Goal: Obtain resource: Obtain resource

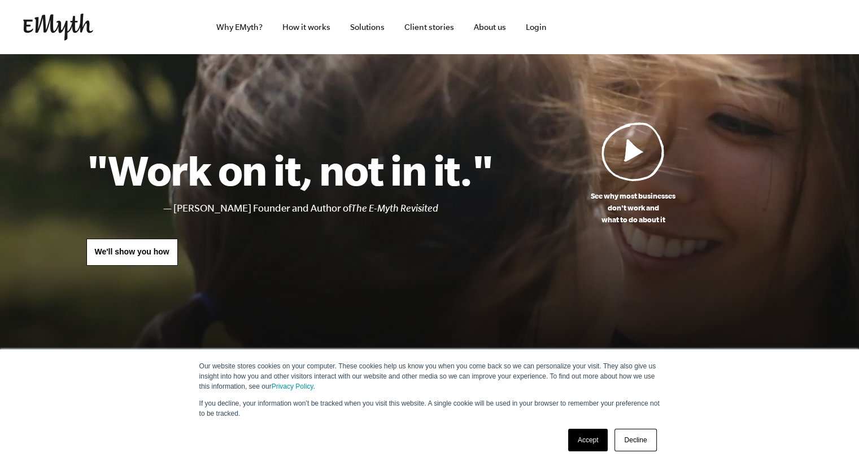
click at [587, 439] on link "Accept" at bounding box center [588, 440] width 40 height 23
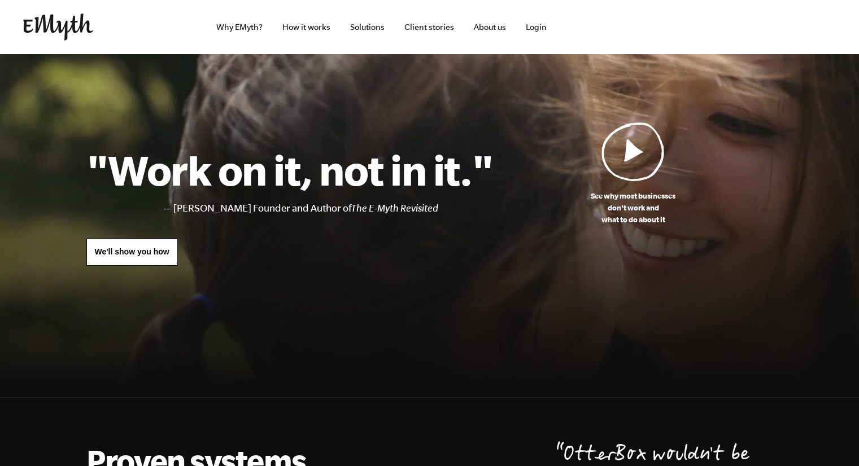
click at [636, 138] on img at bounding box center [632, 151] width 63 height 59
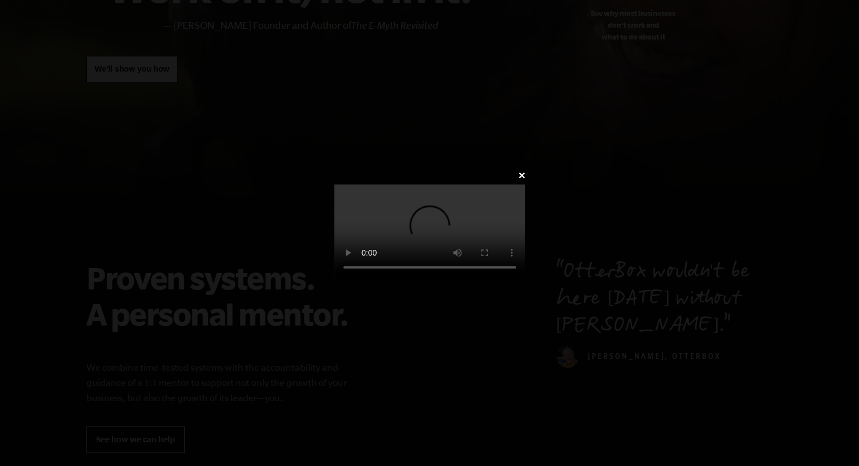
scroll to position [182, 0]
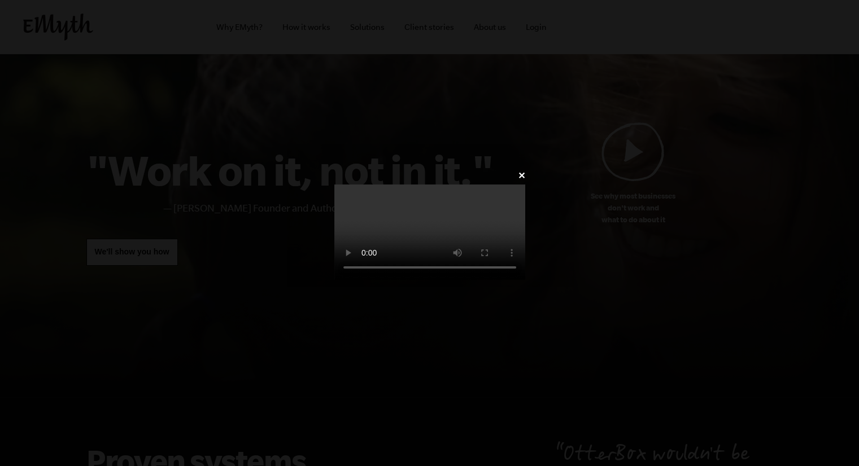
click at [317, 168] on div "✕" at bounding box center [429, 233] width 225 height 131
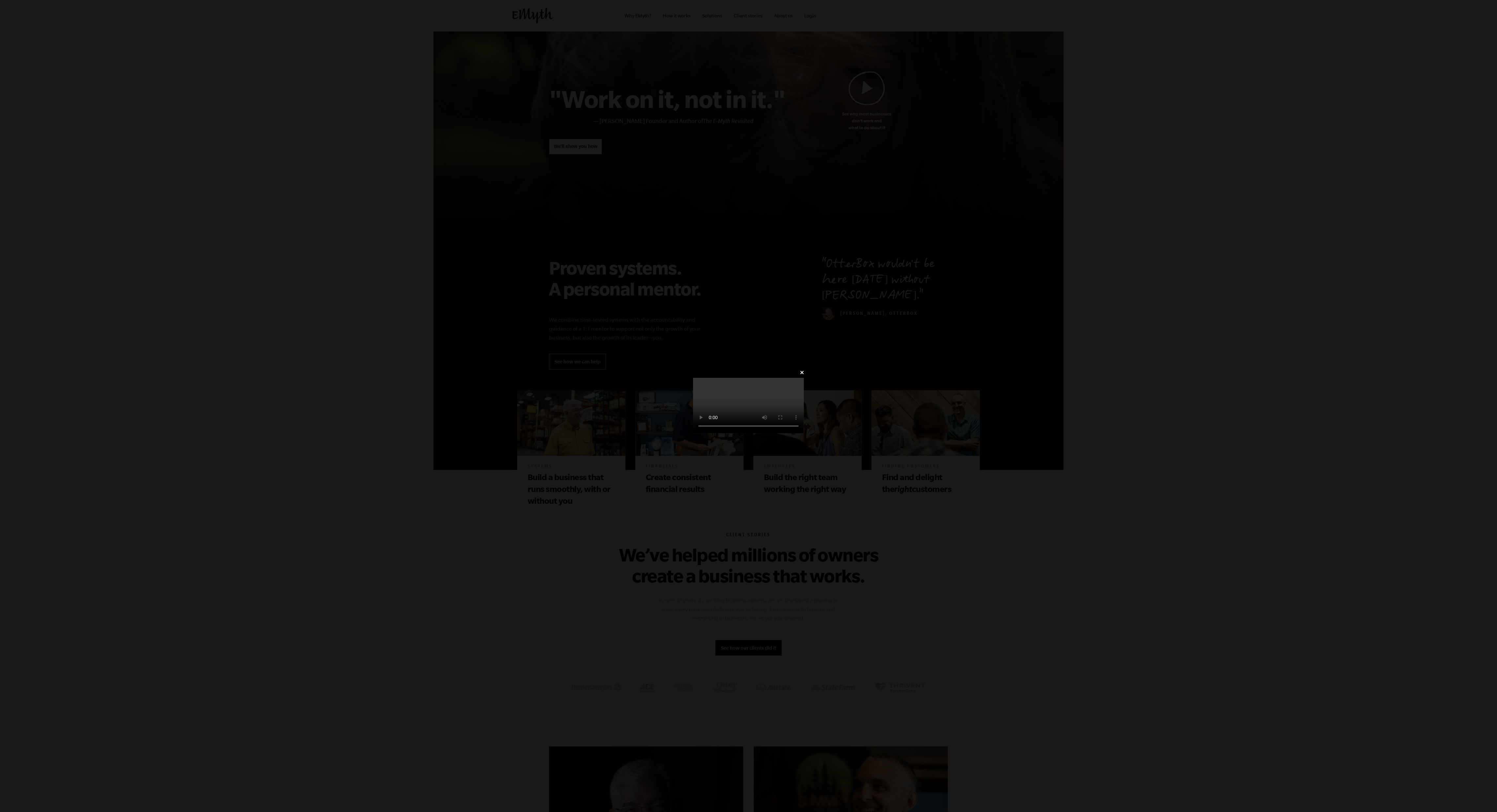
click at [499, 271] on link "✕" at bounding box center [801, 372] width 4 height 6
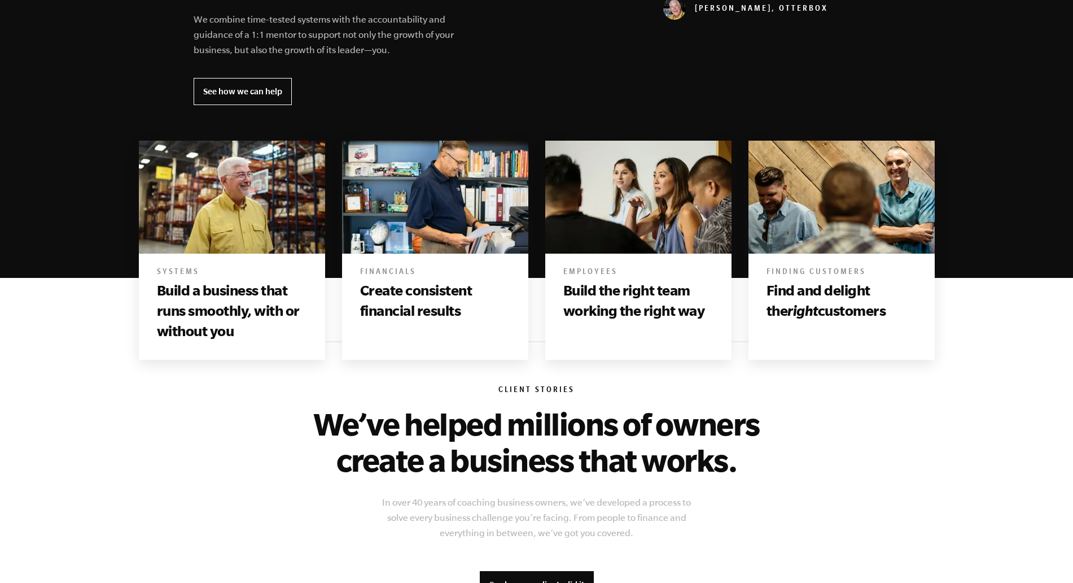
scroll to position [530, 0]
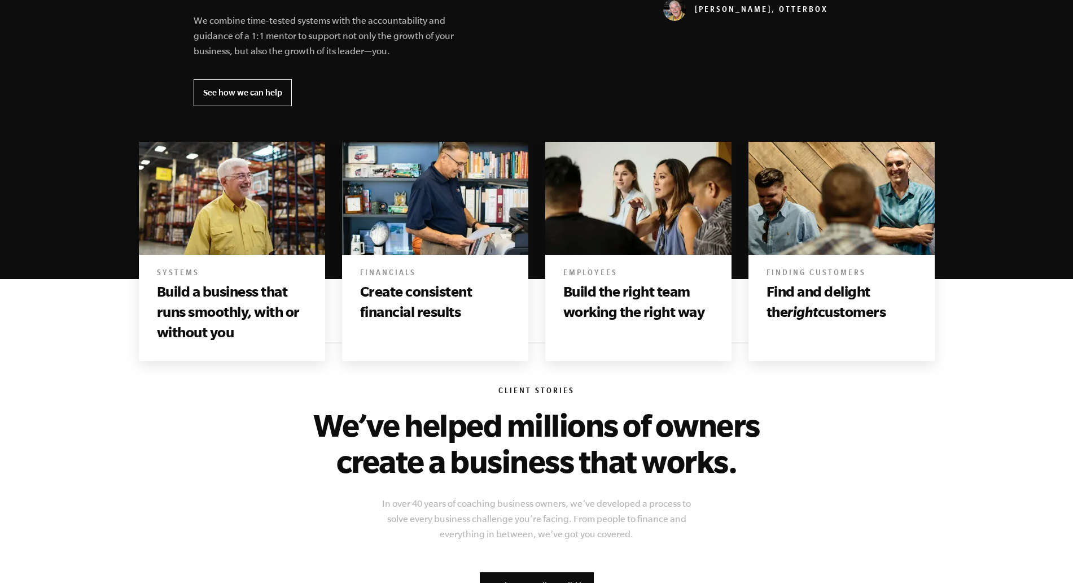
click at [238, 269] on h6 "Systems" at bounding box center [232, 273] width 150 height 11
click at [234, 300] on h3 "Build a business that runs smoothly, with or without you" at bounding box center [232, 312] width 150 height 62
click at [172, 224] on img at bounding box center [232, 197] width 186 height 113
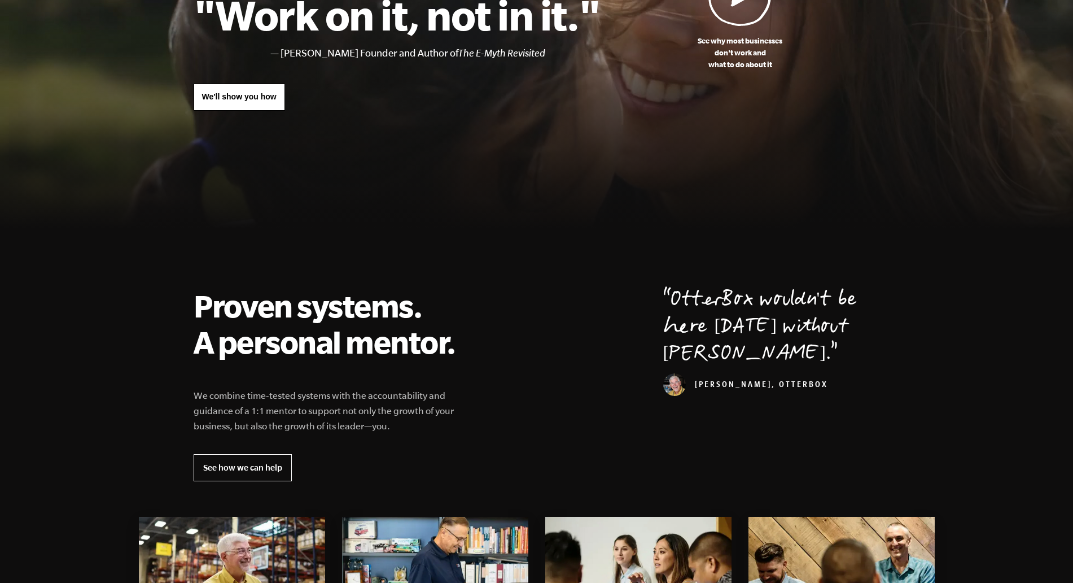
scroll to position [0, 0]
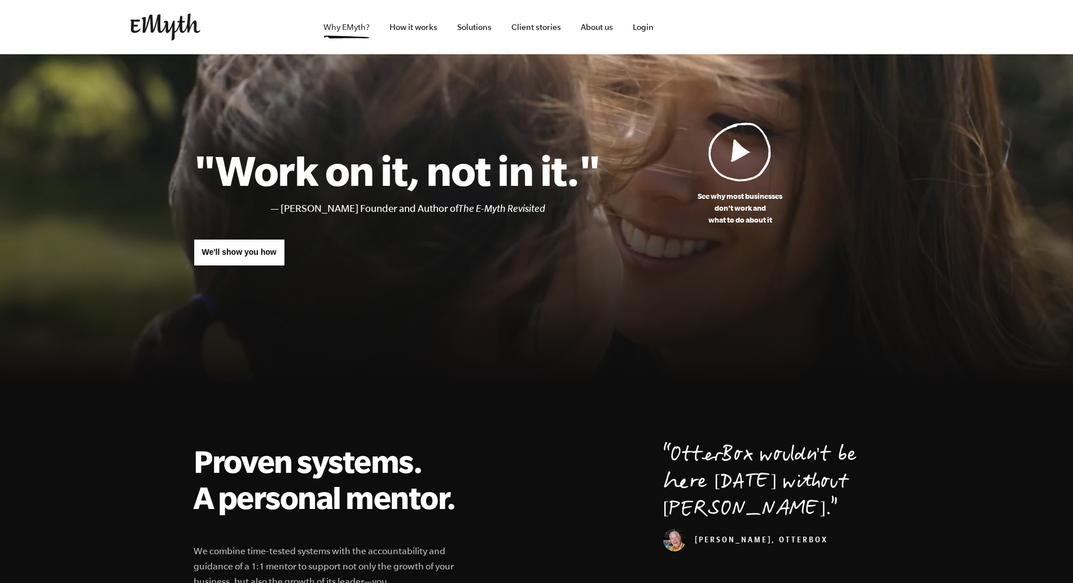
click at [357, 30] on link "Why EMyth?" at bounding box center [347, 27] width 64 height 54
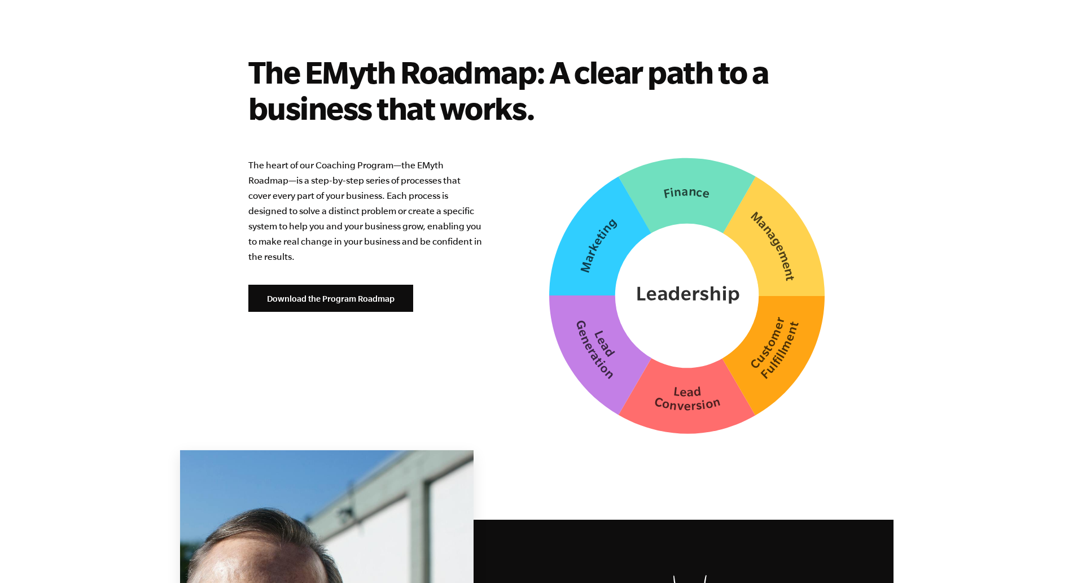
scroll to position [2786, 0]
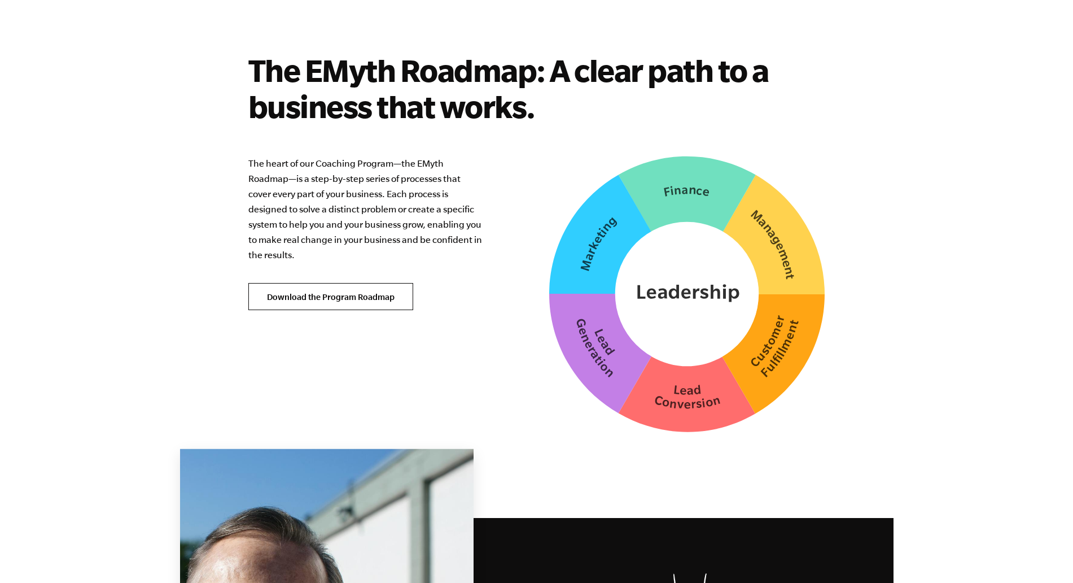
click at [300, 289] on link "Download the Program Roadmap" at bounding box center [330, 296] width 165 height 27
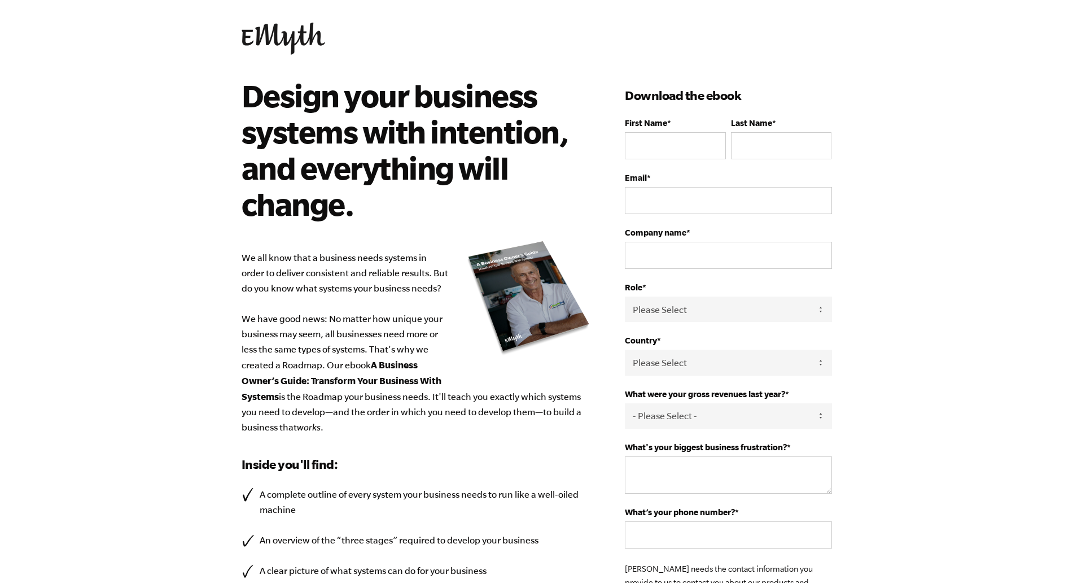
scroll to position [11, 0]
click at [683, 134] on input "First Name *" at bounding box center [675, 146] width 101 height 27
type input "[PERSON_NAME]"
select select "[GEOGRAPHIC_DATA]"
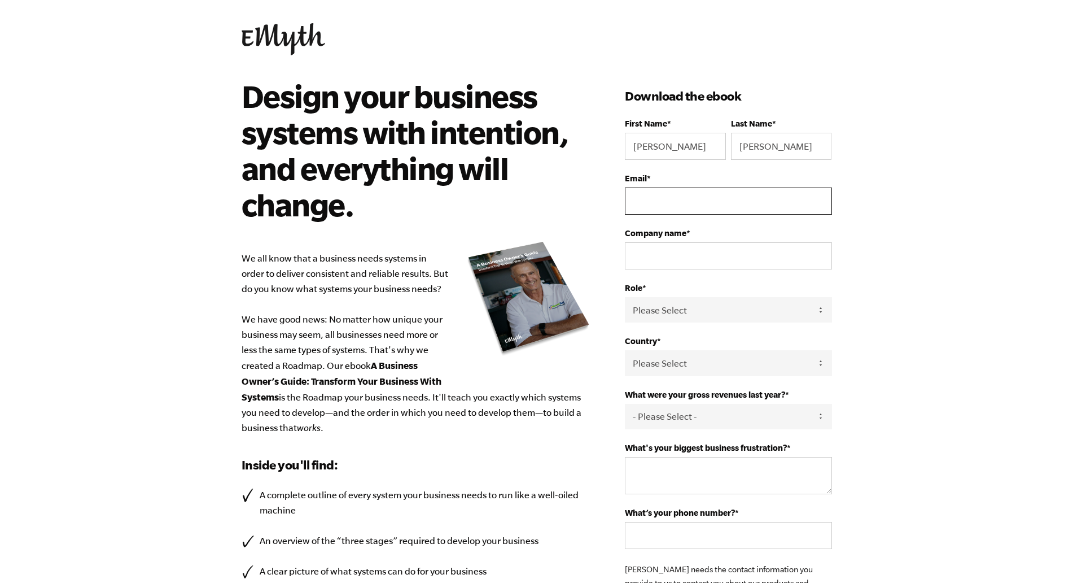
click at [654, 213] on input "Email *" at bounding box center [728, 200] width 207 height 27
type input "[EMAIL_ADDRESS][DOMAIN_NAME]"
click at [664, 250] on input "Company name *" at bounding box center [728, 255] width 207 height 27
type input "Operation Gods"
click at [710, 305] on select "Please Select Owner Partner / Co-Owner Executive Employee / Other" at bounding box center [728, 309] width 207 height 25
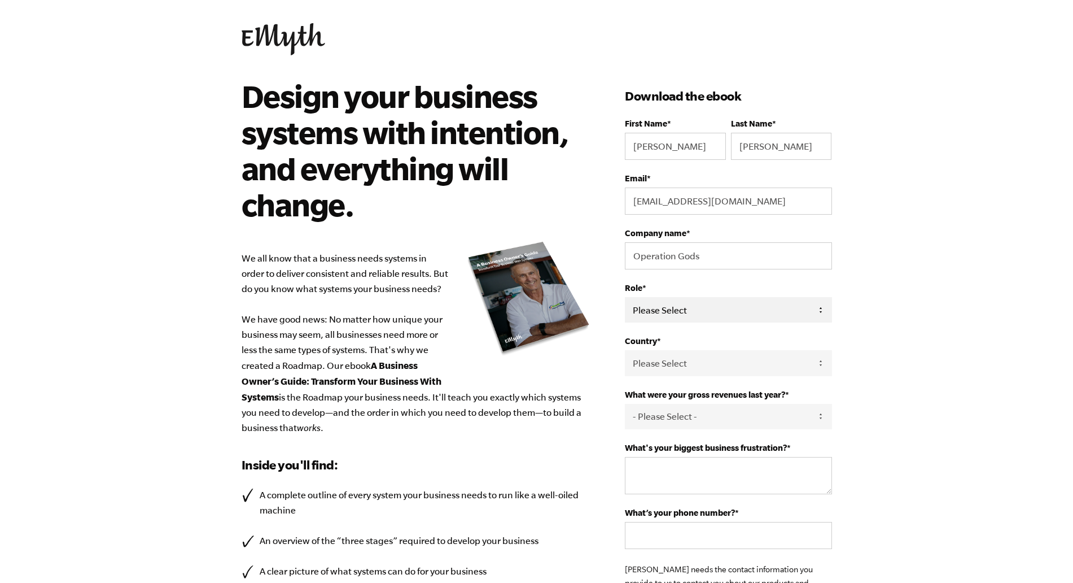
select select "Owner"
click at [625, 297] on select "Please Select Owner Partner / Co-Owner Executive Employee / Other" at bounding box center [728, 309] width 207 height 25
click at [700, 357] on select "Please Select United States Afghanistan Åland Islands Albania Algeria American …" at bounding box center [728, 362] width 207 height 25
click at [693, 417] on select "- Please Select - 0-75K 76-150K 151-275K 276-500K 501-750K 751-1M 1-2.5M 2.5-5M…" at bounding box center [728, 416] width 207 height 25
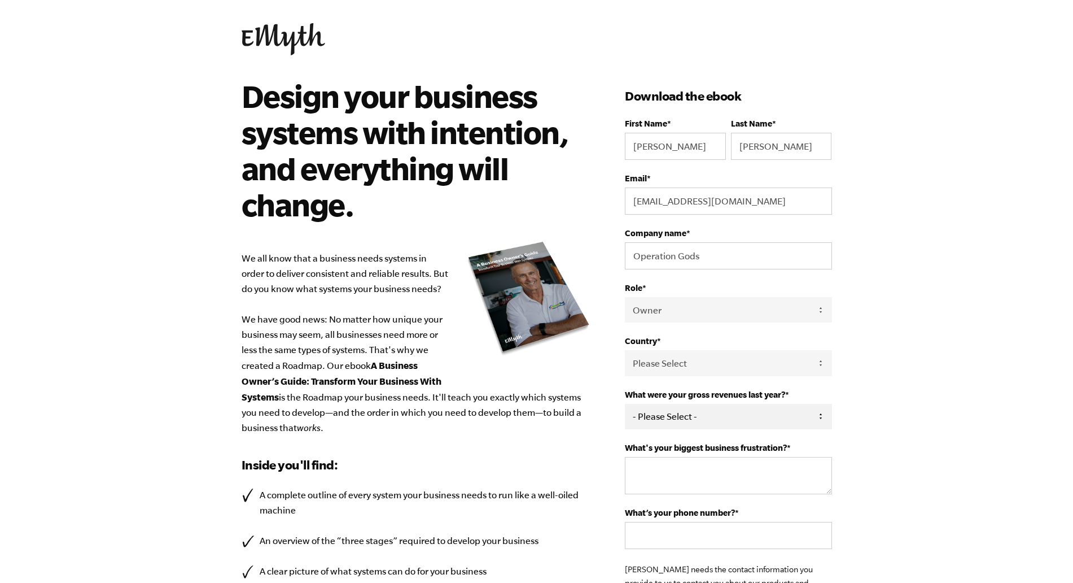
select select "0-75K"
click at [625, 404] on select "- Please Select - 0-75K 76-150K 151-275K 276-500K 501-750K 751-1M 1-2.5M 2.5-5M…" at bounding box center [728, 416] width 207 height 25
click at [677, 476] on textarea "What's your biggest business frustration? *" at bounding box center [728, 475] width 207 height 37
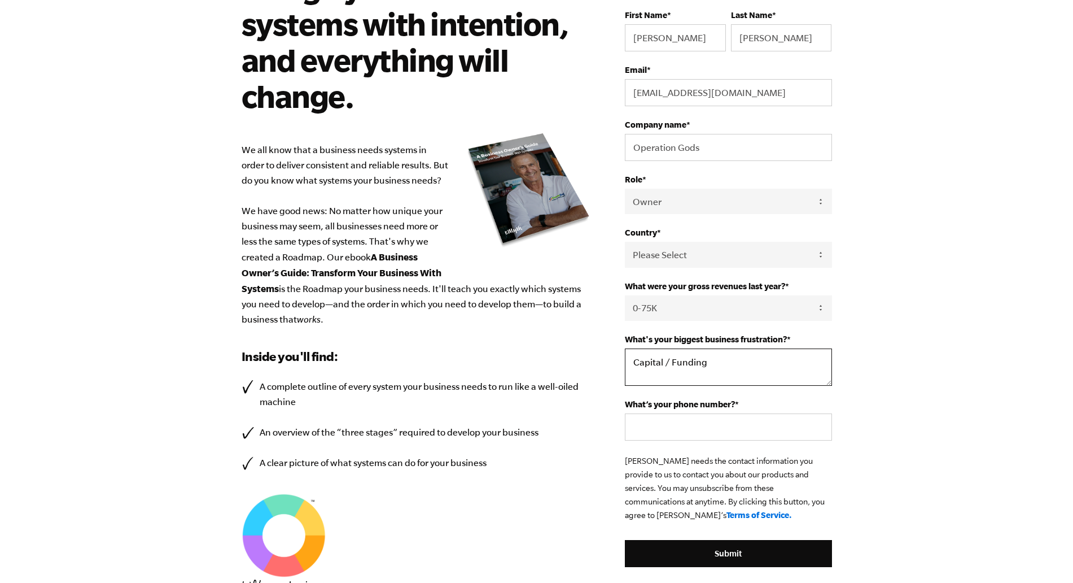
scroll to position [136, 0]
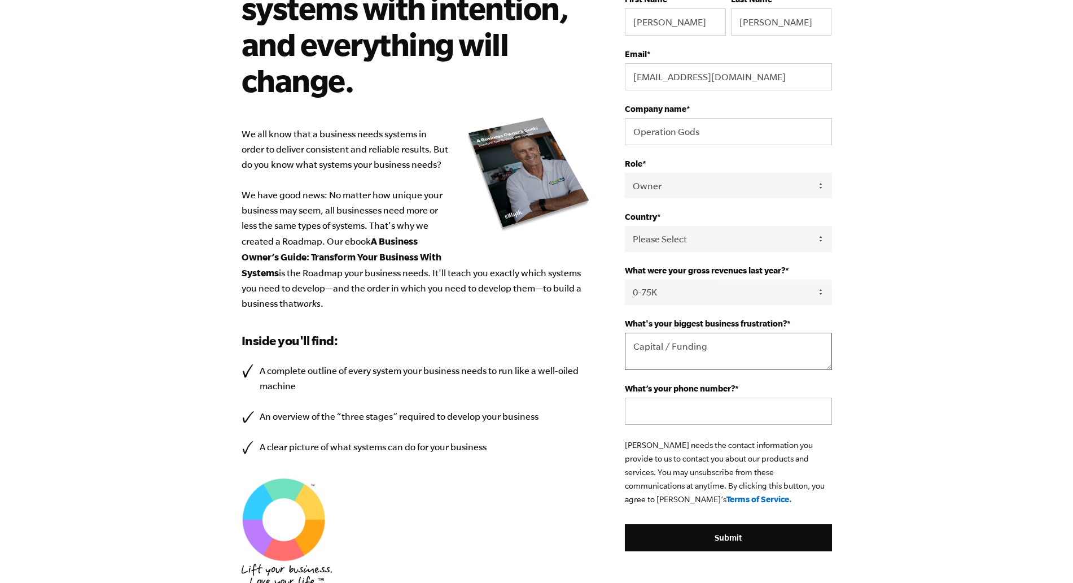
type textarea "Capital / Funding"
click at [688, 411] on input "What’s your phone number? *" at bounding box center [728, 411] width 207 height 27
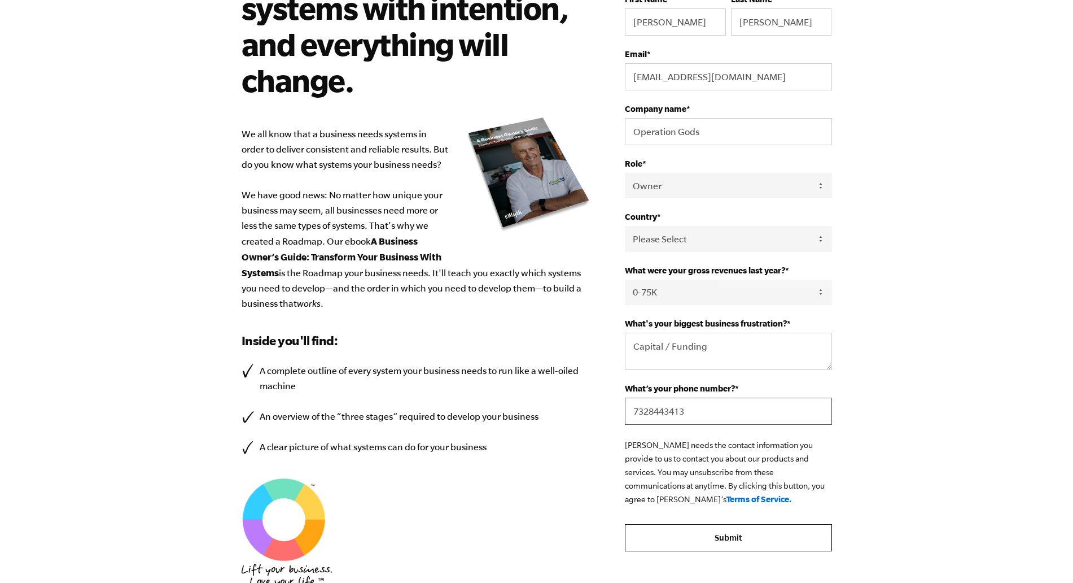
type input "7328443413"
click at [705, 535] on input "Submit" at bounding box center [728, 537] width 207 height 27
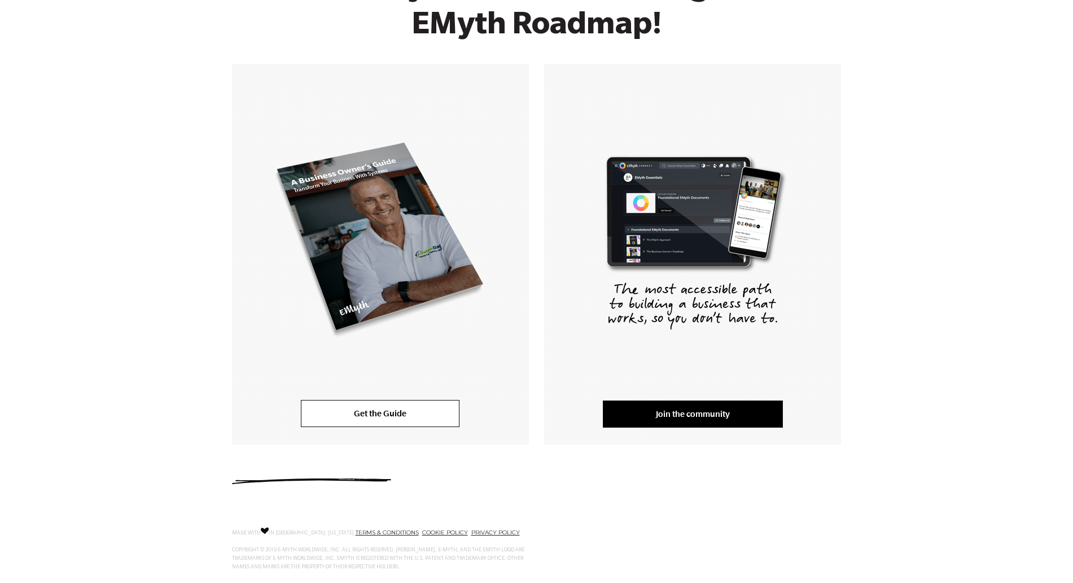
scroll to position [138, 0]
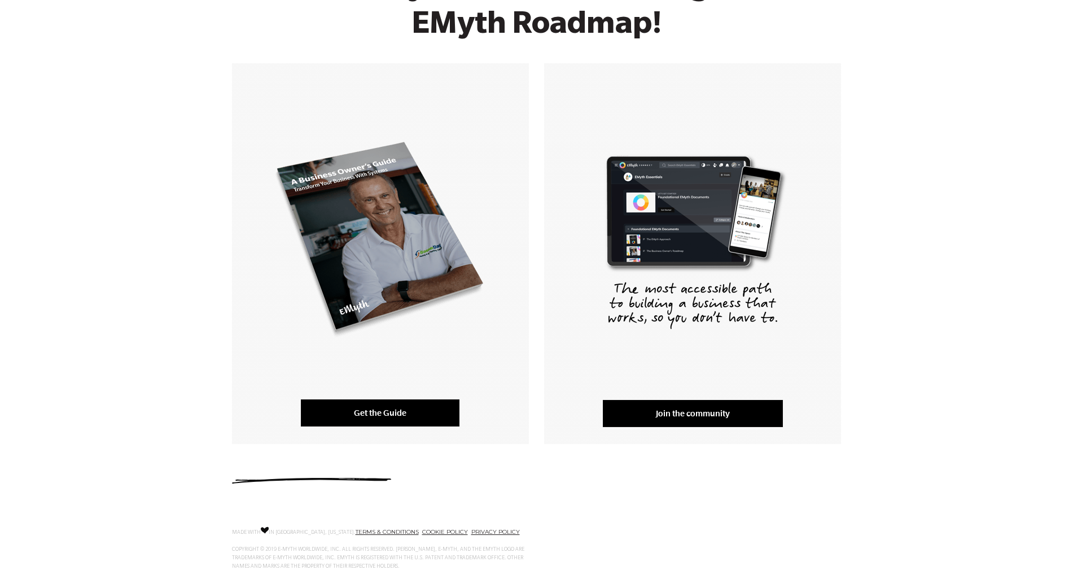
click at [363, 417] on link "Get the Guide" at bounding box center [380, 412] width 159 height 27
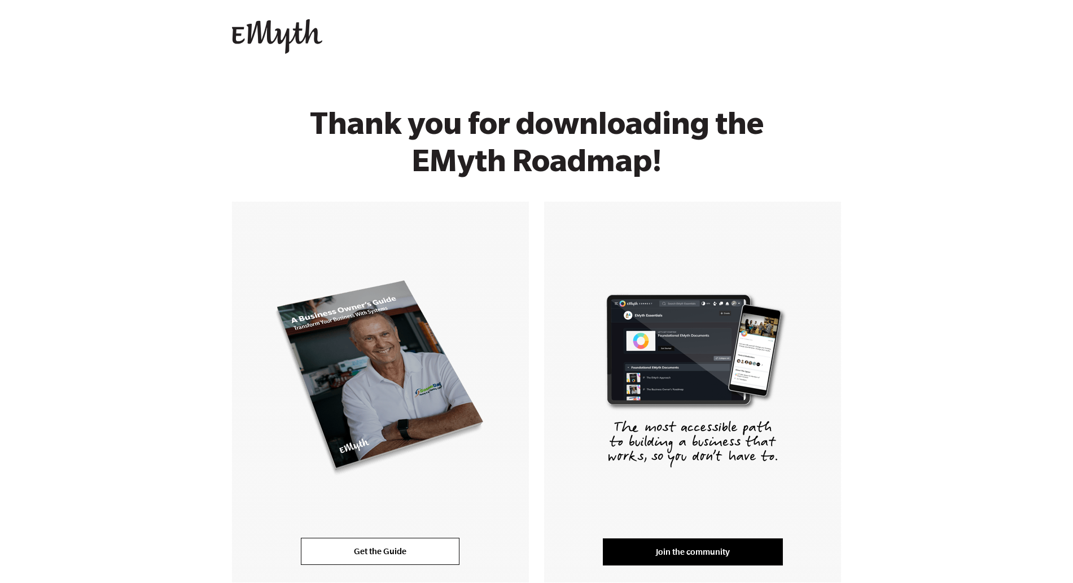
click at [268, 25] on img at bounding box center [277, 36] width 90 height 35
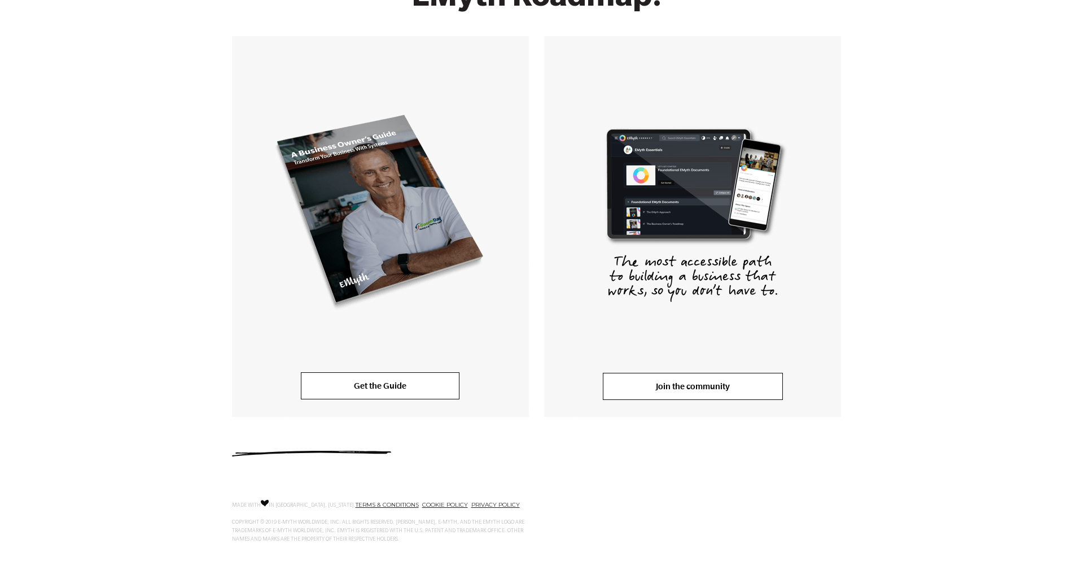
click at [659, 381] on link "Join the community" at bounding box center [693, 386] width 180 height 27
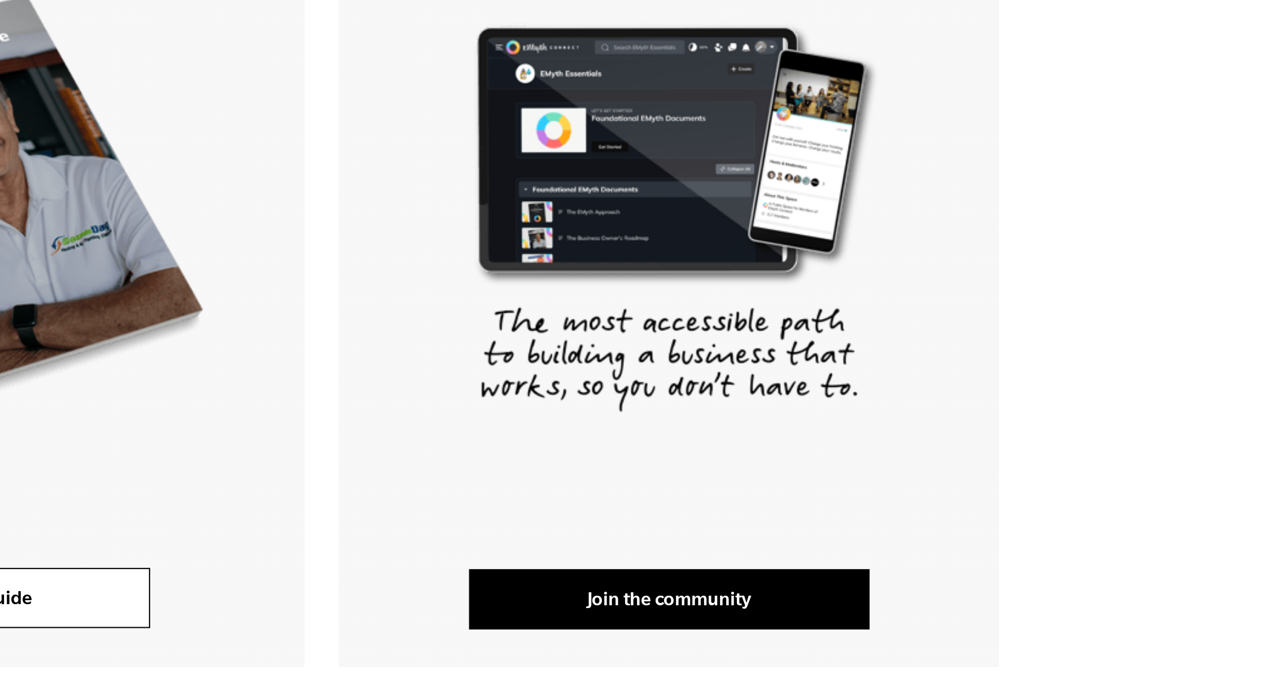
scroll to position [49, 0]
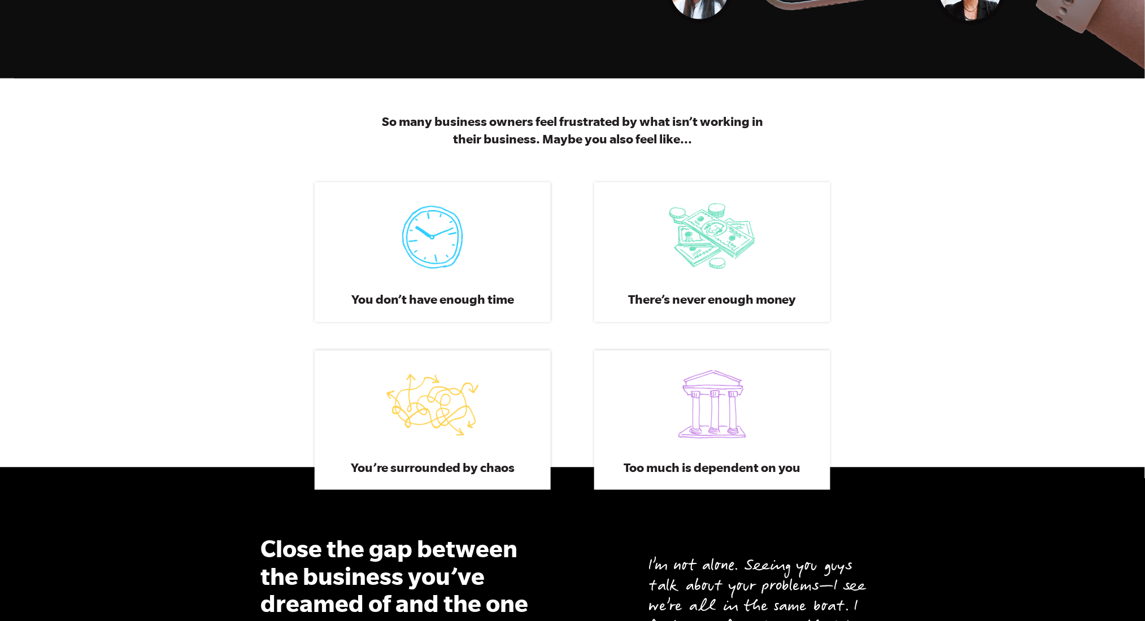
scroll to position [527, 0]
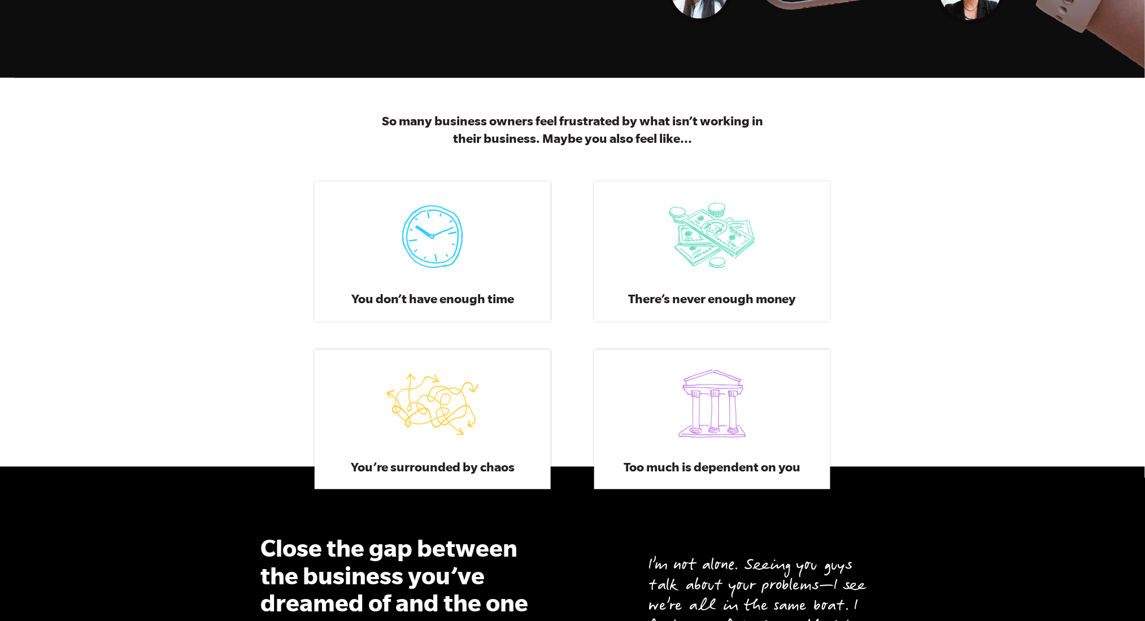
click at [372, 125] on h3 "So many business owners feel frustrated by what isn’t working in their business…" at bounding box center [572, 129] width 403 height 35
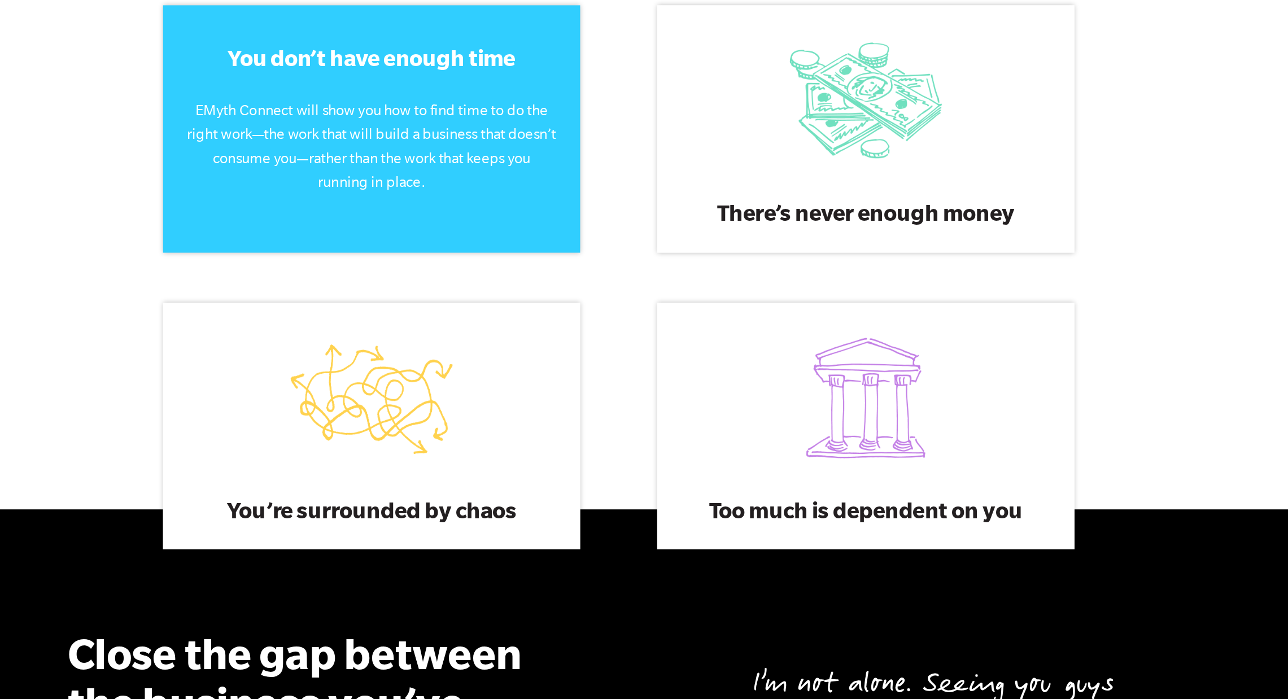
scroll to position [622, 0]
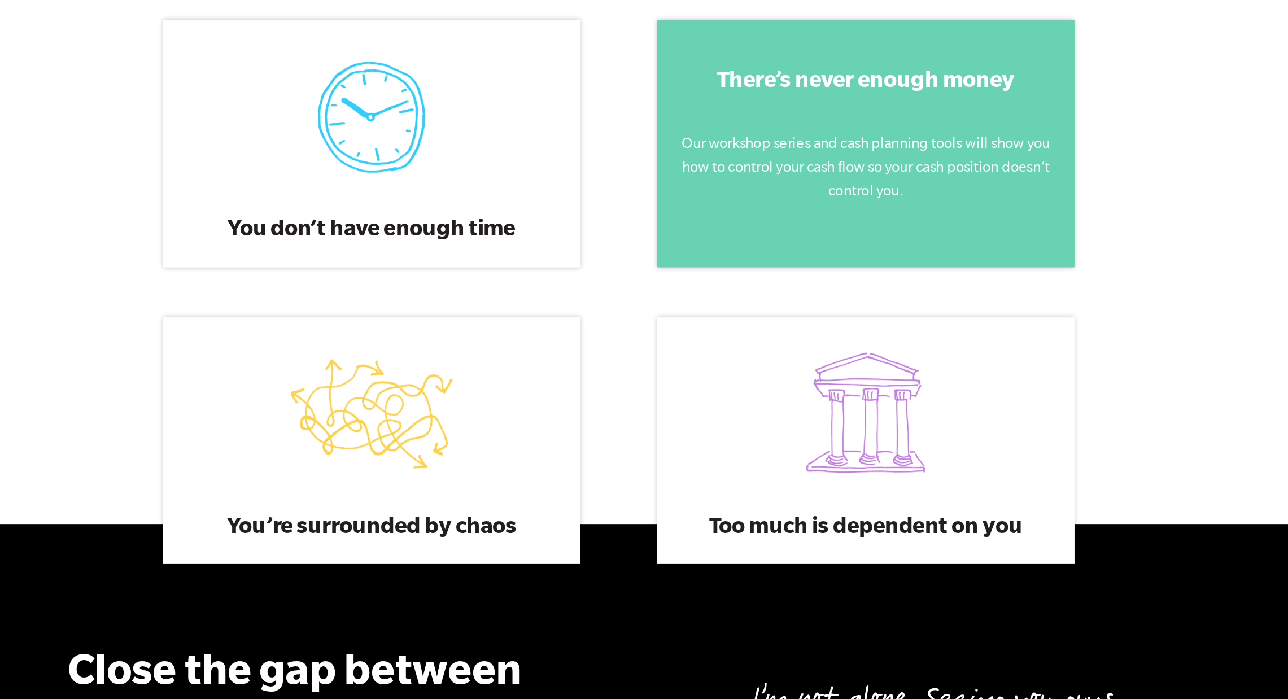
click at [688, 201] on div "There’s never enough money Our workshop series and cash planning tools will sho…" at bounding box center [784, 155] width 237 height 139
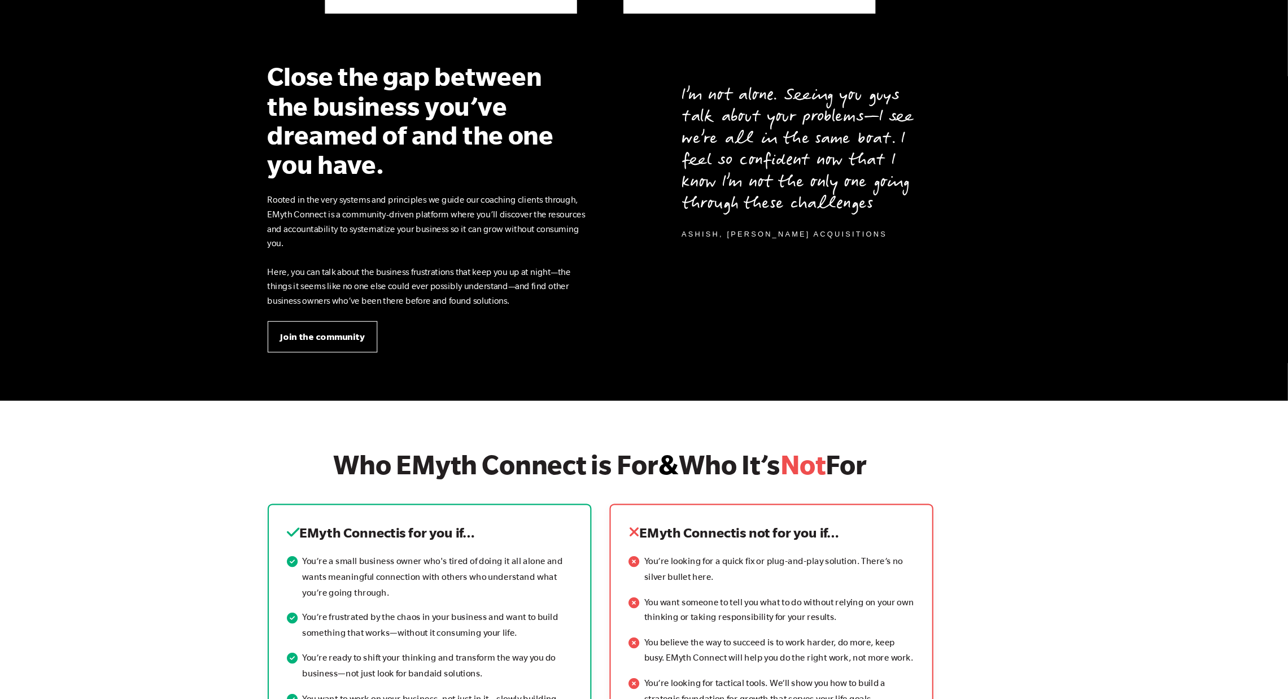
drag, startPoint x: 223, startPoint y: 491, endPoint x: 116, endPoint y: 176, distance: 332.3
click at [116, 176] on section "Close the gap between the business you’ve dreamed of and the one you have. Root…" at bounding box center [644, 227] width 1288 height 386
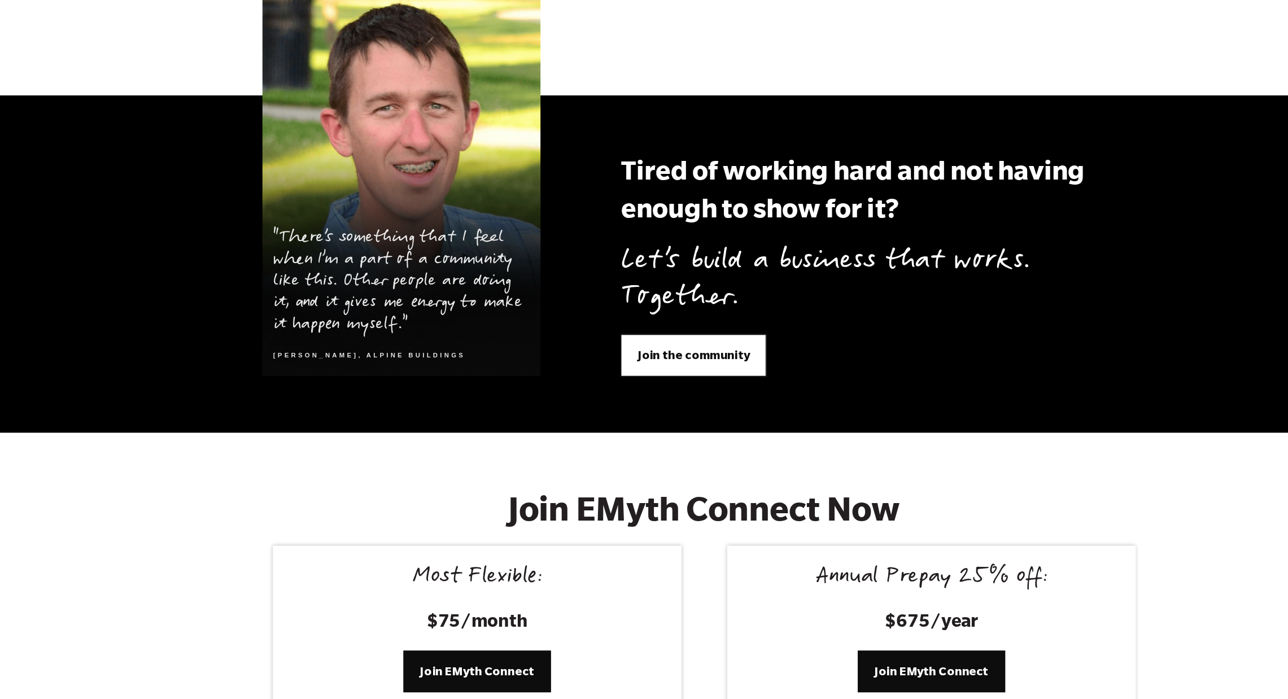
scroll to position [4285, 0]
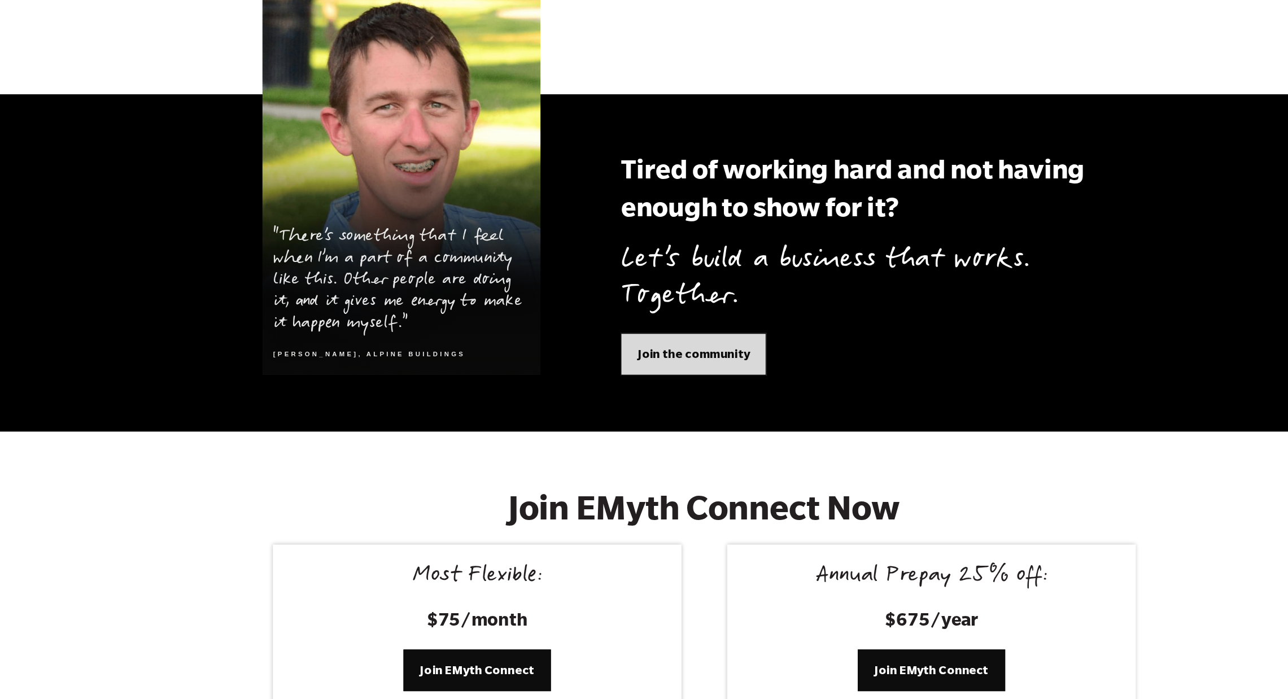
click at [590, 316] on link "Join the community" at bounding box center [636, 330] width 103 height 29
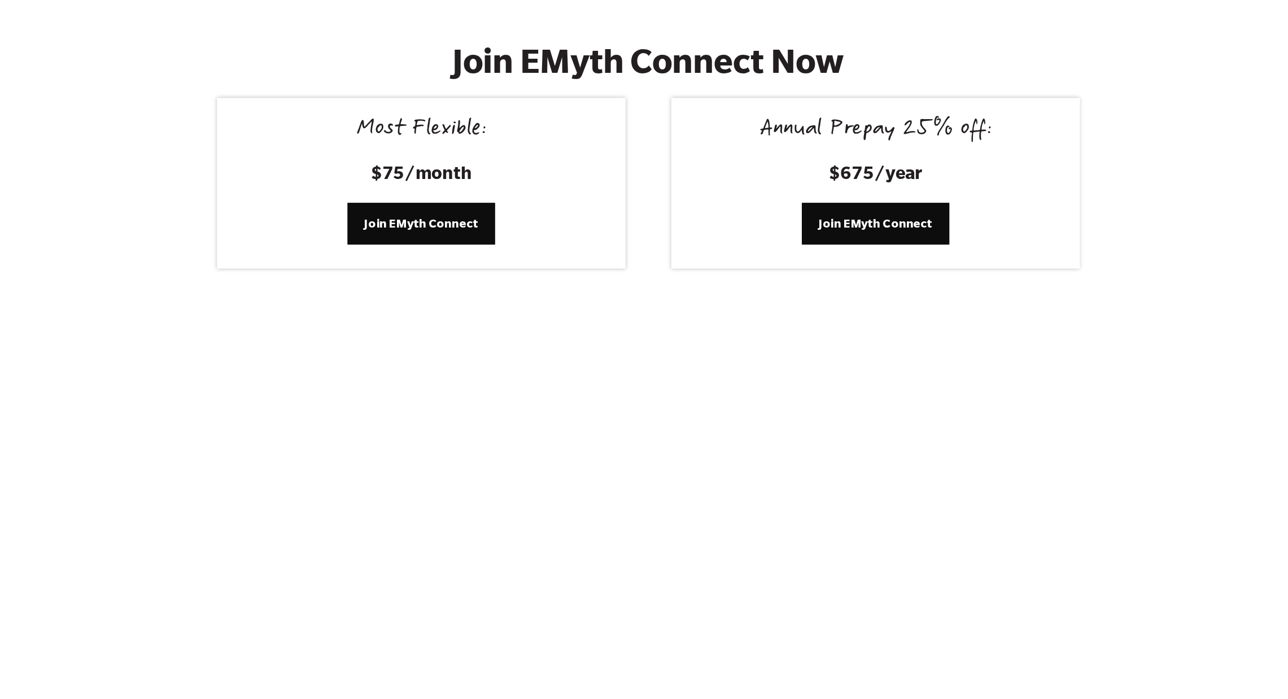
scroll to position [4675, 0]
